Goal: Transaction & Acquisition: Purchase product/service

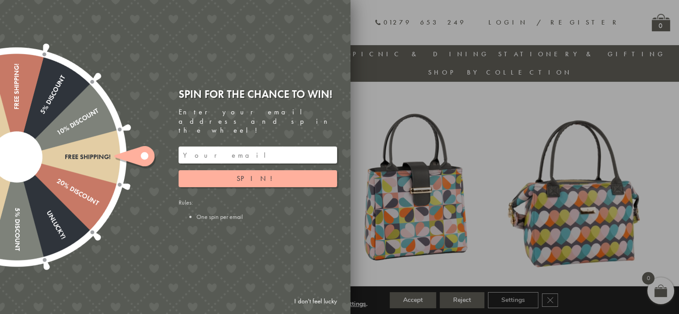
scroll to position [308, 0]
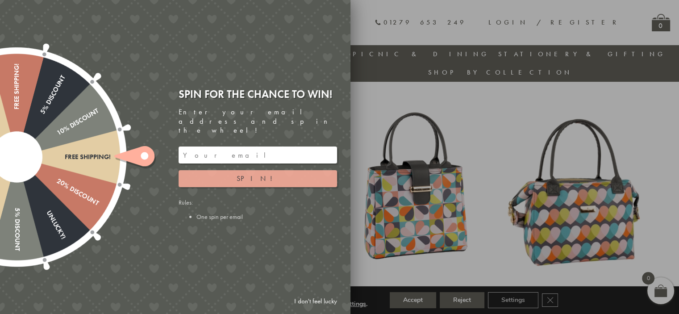
click at [255, 174] on span "Spin!" at bounding box center [258, 178] width 42 height 9
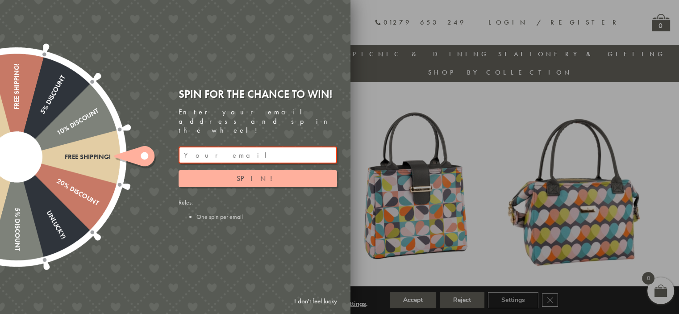
click at [226, 147] on input "email" at bounding box center [258, 154] width 158 height 17
click at [252, 174] on span "Spin!" at bounding box center [258, 178] width 42 height 9
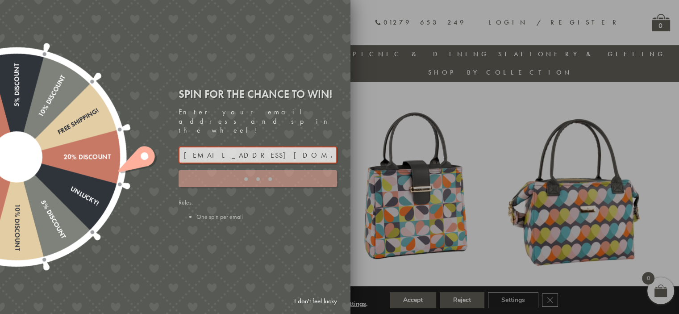
type input "9C8YT5M3"
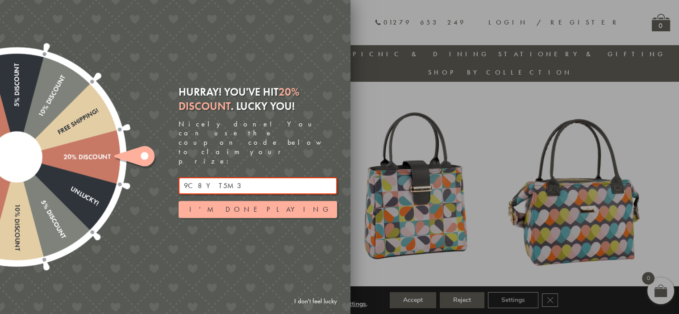
drag, startPoint x: 231, startPoint y: 174, endPoint x: 168, endPoint y: 170, distance: 63.0
click at [168, 170] on div "Free shipping! 20% Discount Unlucky! 5% Discount 10% Discount Unlucky! 15% Disc…" at bounding box center [125, 157] width 451 height 314
click at [480, 114] on div at bounding box center [339, 157] width 679 height 314
click at [464, 119] on div at bounding box center [339, 157] width 679 height 314
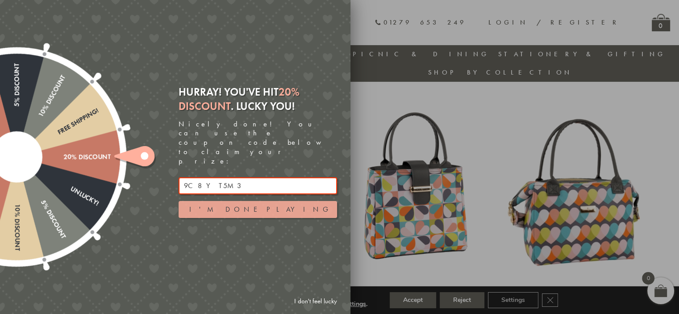
click at [265, 201] on button "I'm done playing" at bounding box center [258, 209] width 158 height 17
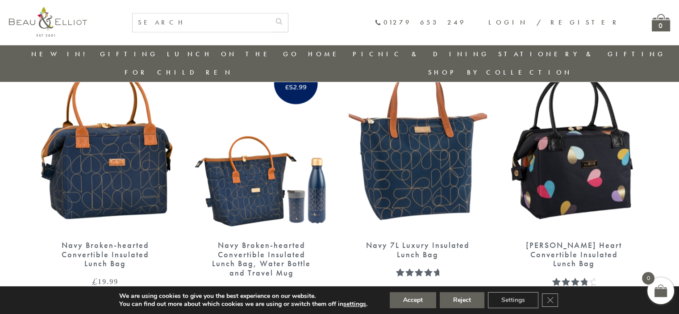
scroll to position [1157, 0]
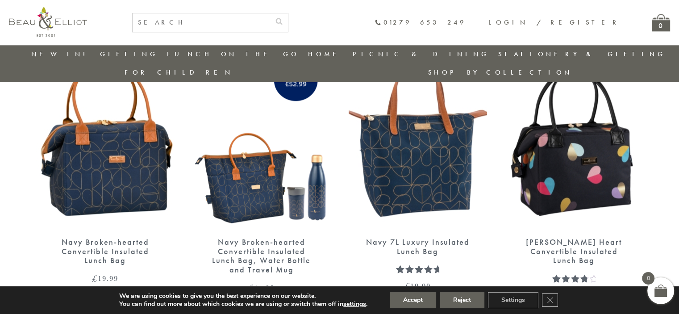
click at [578, 146] on img at bounding box center [574, 139] width 138 height 179
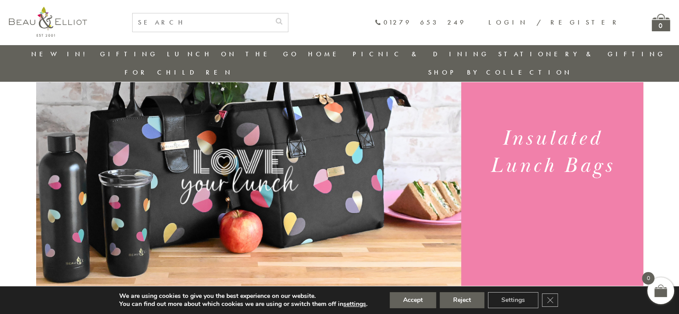
scroll to position [0, 0]
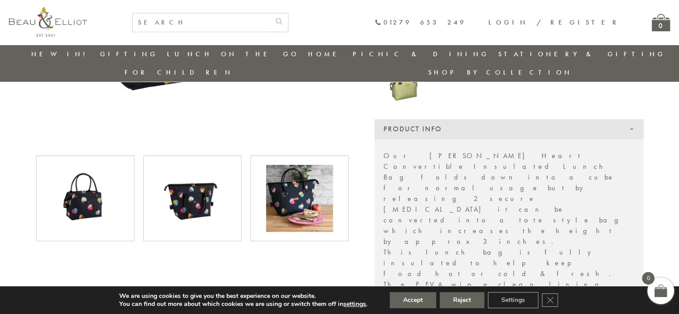
scroll to position [282, 0]
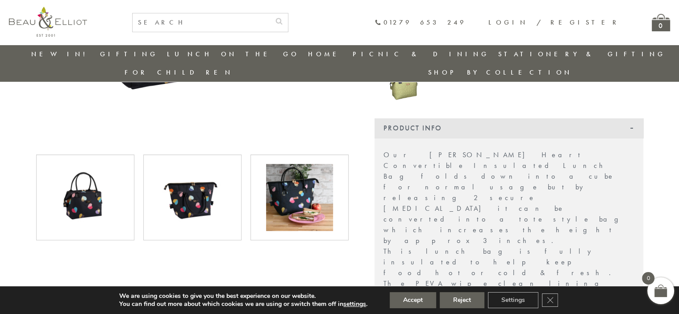
click at [296, 167] on img at bounding box center [299, 197] width 67 height 67
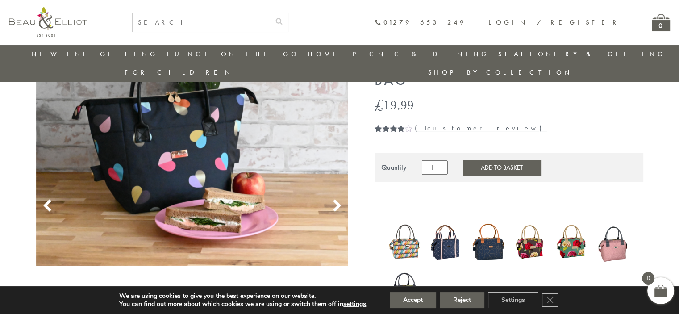
scroll to position [44, 0]
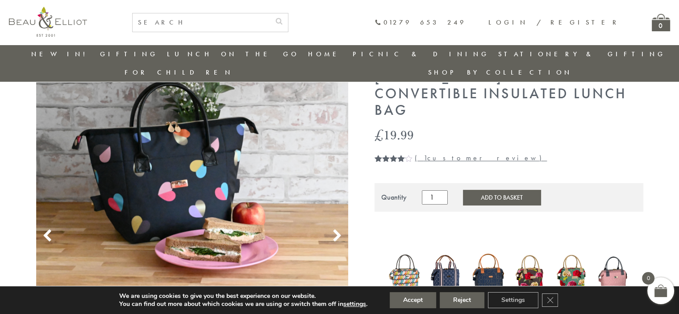
click at [341, 229] on icon at bounding box center [336, 235] width 13 height 13
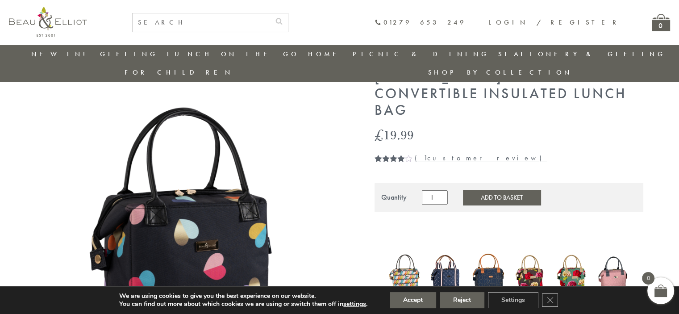
click at [341, 229] on icon at bounding box center [336, 235] width 13 height 13
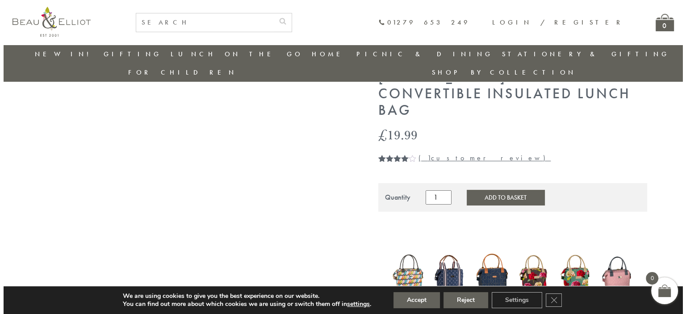
scroll to position [87, 0]
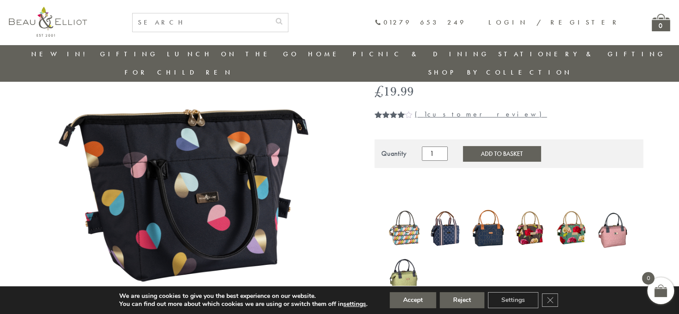
click at [345, 171] on img at bounding box center [192, 181] width 312 height 312
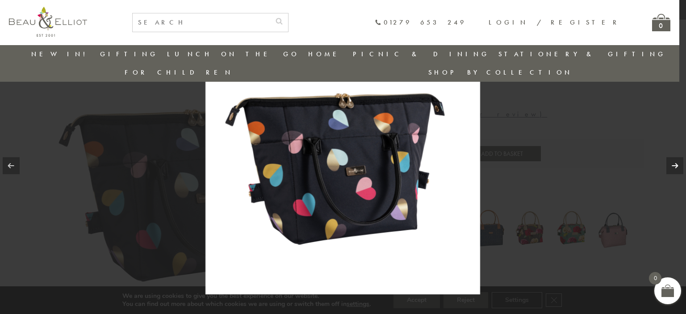
click at [675, 164] on link at bounding box center [674, 165] width 17 height 17
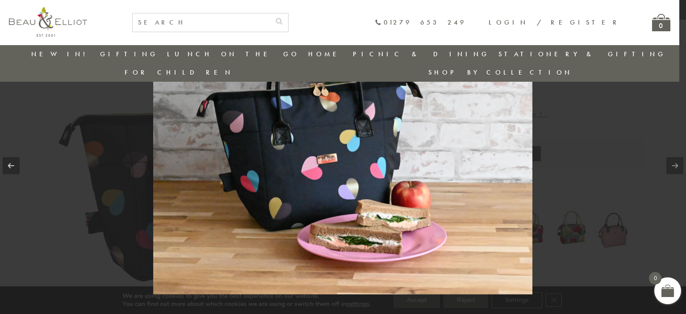
click at [675, 164] on link at bounding box center [674, 165] width 17 height 17
click at [579, 118] on div at bounding box center [343, 157] width 686 height 314
